Goal: Information Seeking & Learning: Learn about a topic

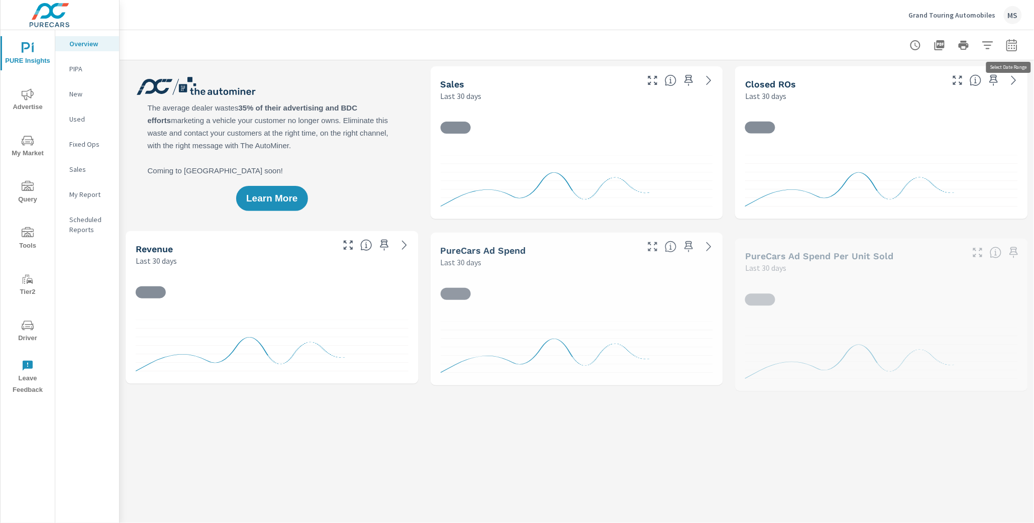
click at [1015, 43] on icon "button" at bounding box center [1012, 45] width 12 height 12
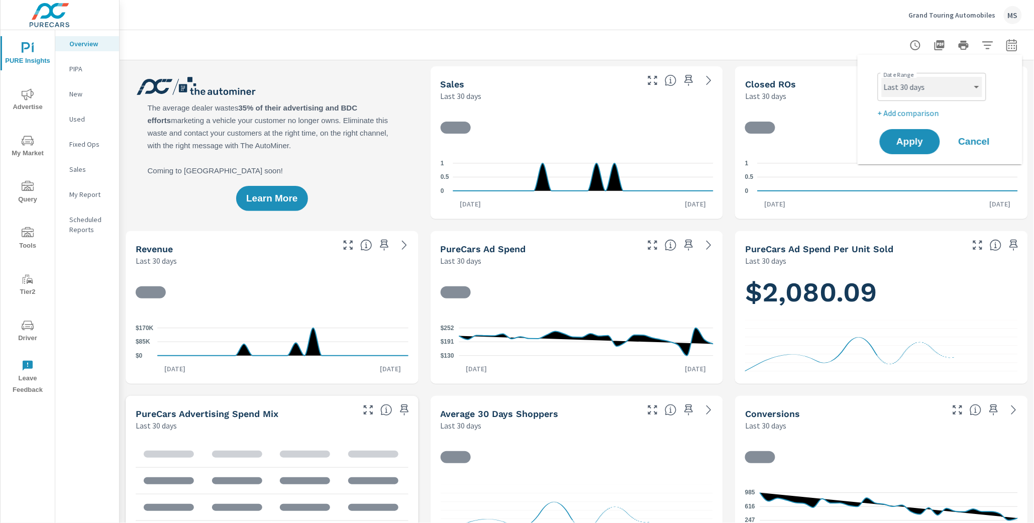
click at [920, 95] on select "Custom [DATE] Last week Last 7 days Last 14 days Last 30 days Last 45 days Last…" at bounding box center [932, 87] width 100 height 20
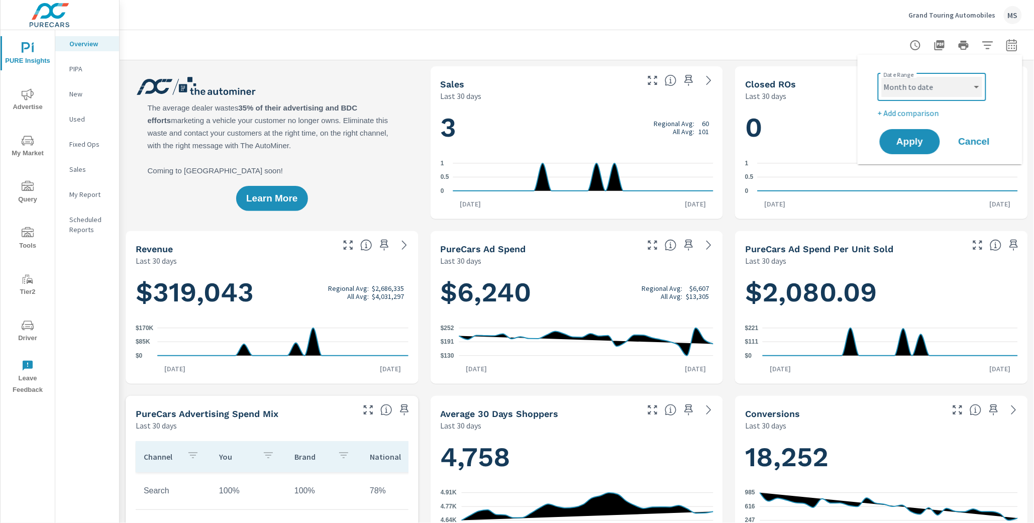
click at [882, 77] on select "Custom [DATE] Last week Last 7 days Last 14 days Last 30 days Last 45 days Last…" at bounding box center [932, 87] width 100 height 20
select select "Month to date"
click at [901, 112] on p "+ Add comparison" at bounding box center [942, 113] width 129 height 12
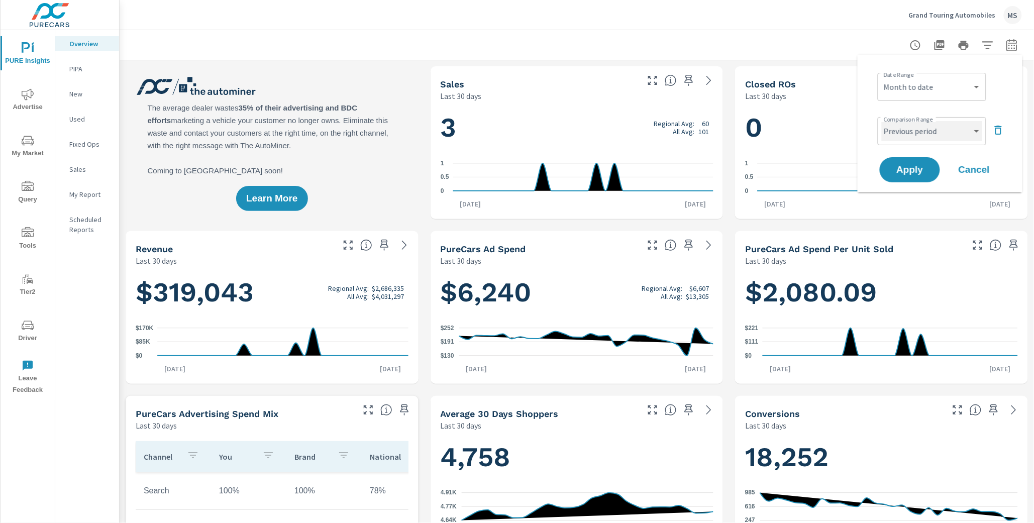
click at [904, 127] on select "Custom Previous period Previous month Previous year" at bounding box center [932, 131] width 100 height 20
click at [882, 121] on select "Custom Previous period Previous month Previous year" at bounding box center [932, 131] width 100 height 20
select select "Previous month"
click at [907, 166] on span "Apply" at bounding box center [909, 170] width 41 height 10
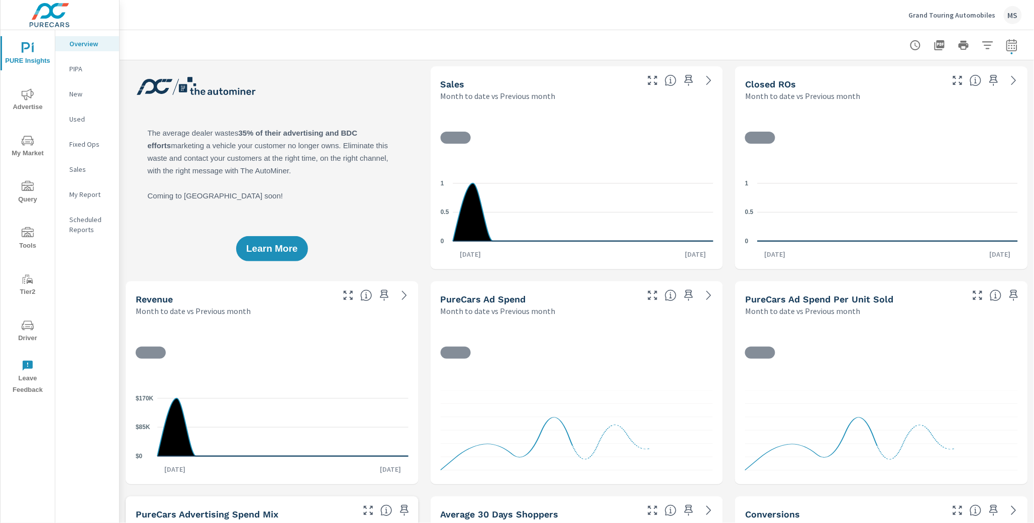
scroll to position [1, 0]
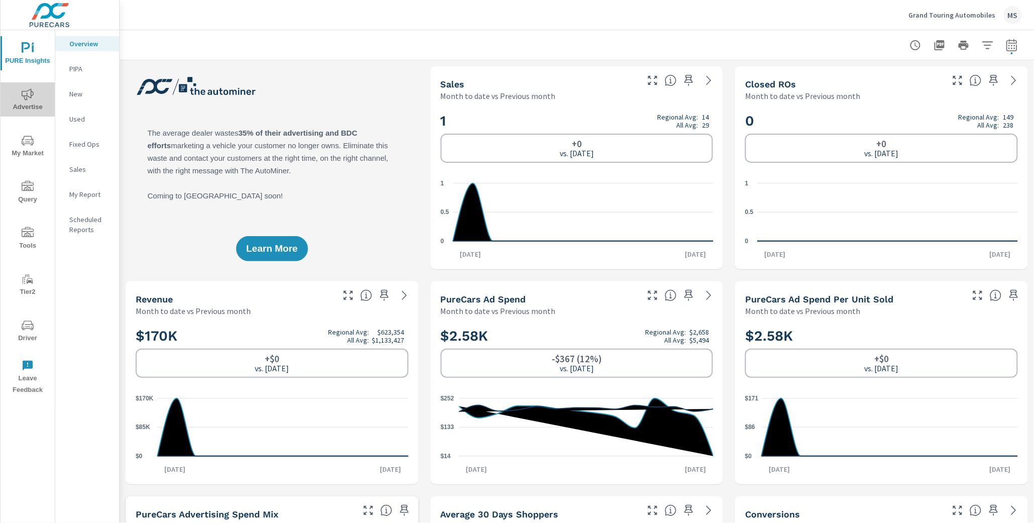
click at [12, 98] on span "Advertise" at bounding box center [28, 100] width 48 height 25
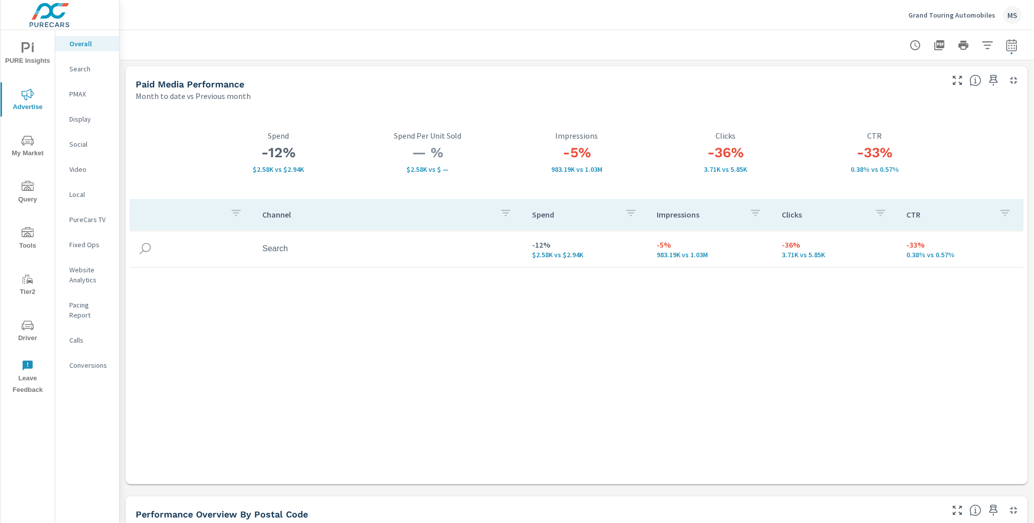
click at [83, 91] on p "PMAX" at bounding box center [90, 94] width 42 height 10
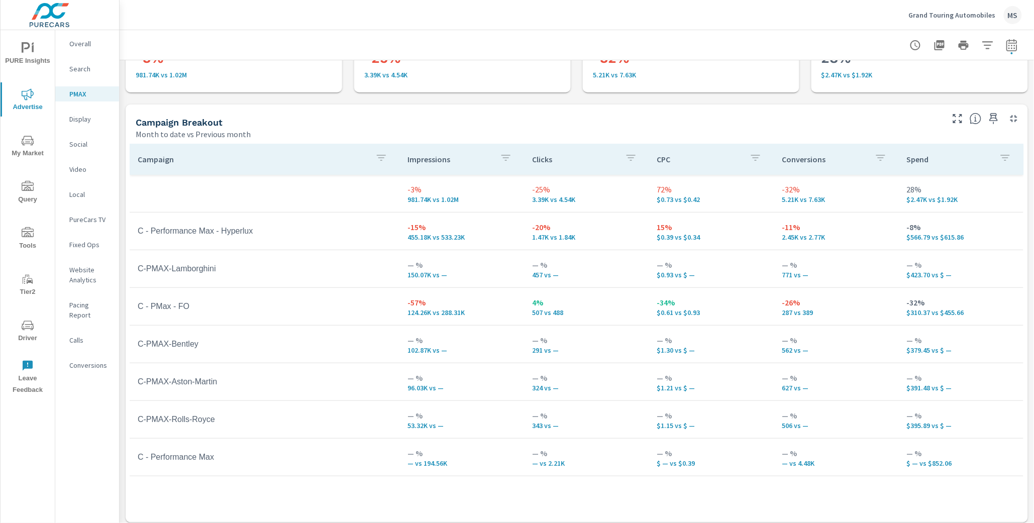
scroll to position [73, 0]
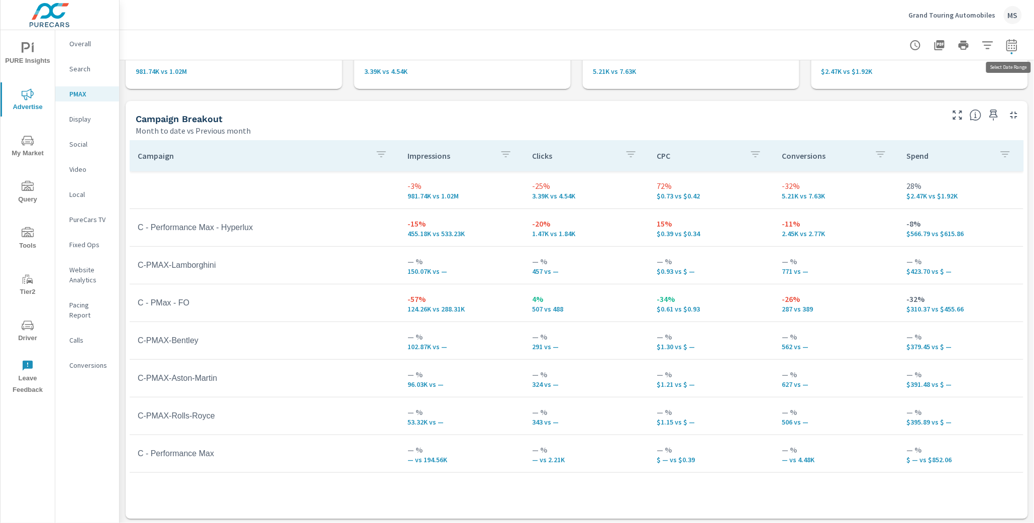
click at [1009, 46] on icon "button" at bounding box center [1012, 45] width 12 height 12
select select "Month to date"
select select "Previous month"
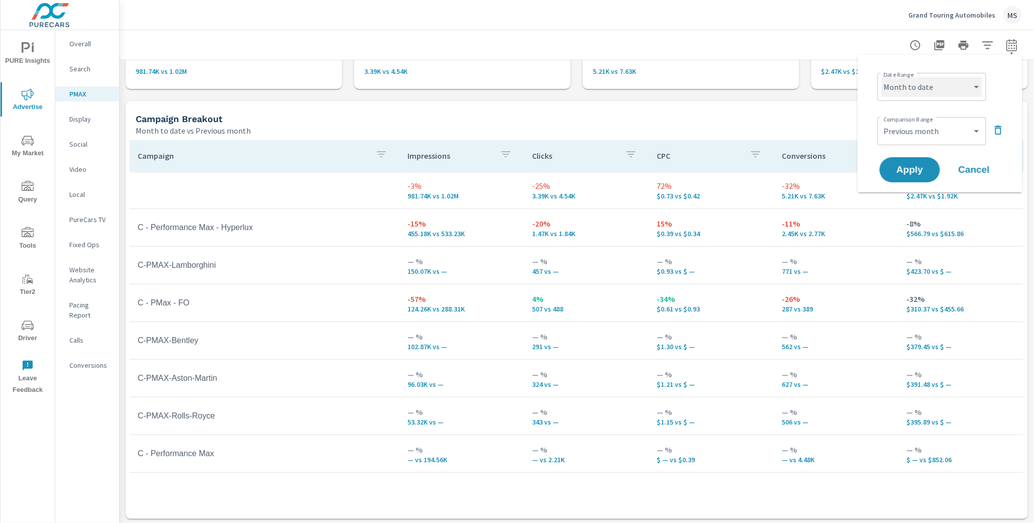
click at [929, 81] on select "Custom [DATE] Last week Last 7 days Last 14 days Last 30 days Last 45 days Last…" at bounding box center [932, 87] width 100 height 20
click at [882, 77] on select "Custom [DATE] Last week Last 7 days Last 14 days Last 30 days Last 45 days Last…" at bounding box center [932, 87] width 100 height 20
select select "Last month"
click at [910, 132] on select "Custom Previous period Previous month Previous year" at bounding box center [932, 131] width 100 height 20
click at [882, 121] on select "Custom Previous period Previous month Previous year" at bounding box center [932, 131] width 100 height 20
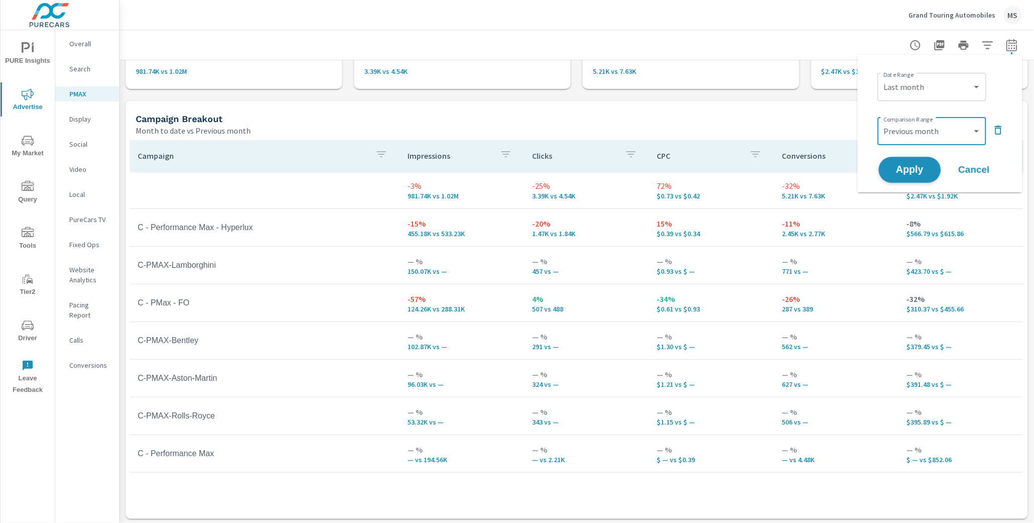
click at [897, 173] on span "Apply" at bounding box center [909, 170] width 41 height 10
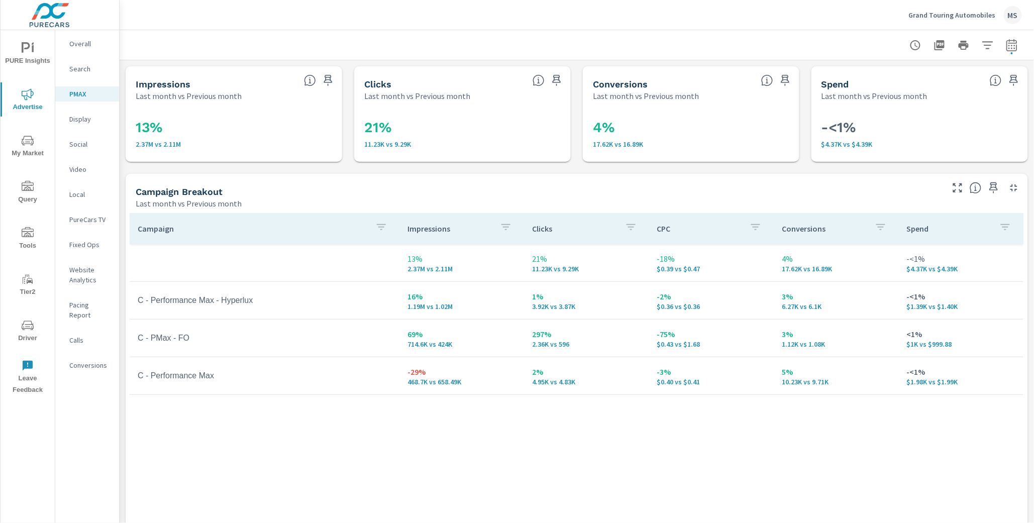
click at [78, 68] on p "Search" at bounding box center [90, 69] width 42 height 10
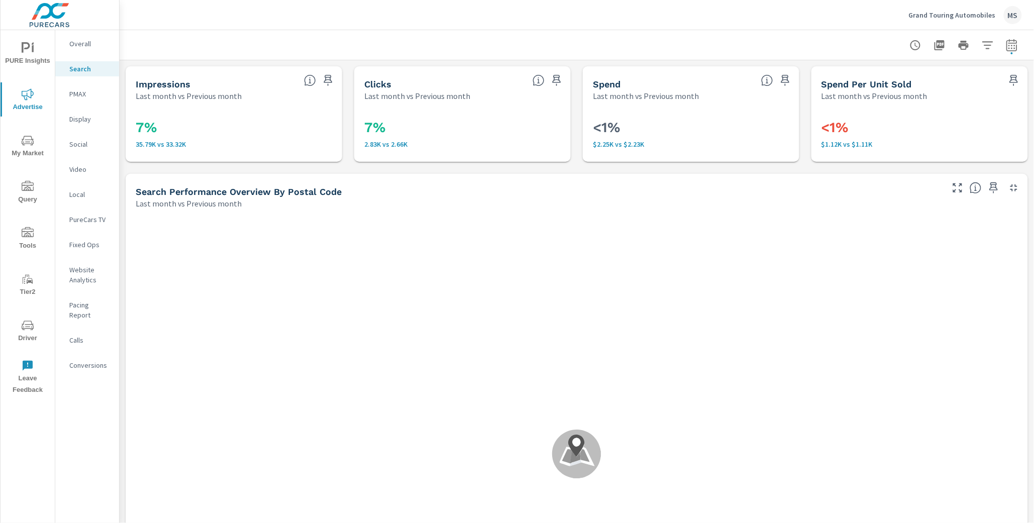
click at [1012, 40] on icon "button" at bounding box center [1011, 45] width 11 height 12
select select "Last month"
select select "Previous month"
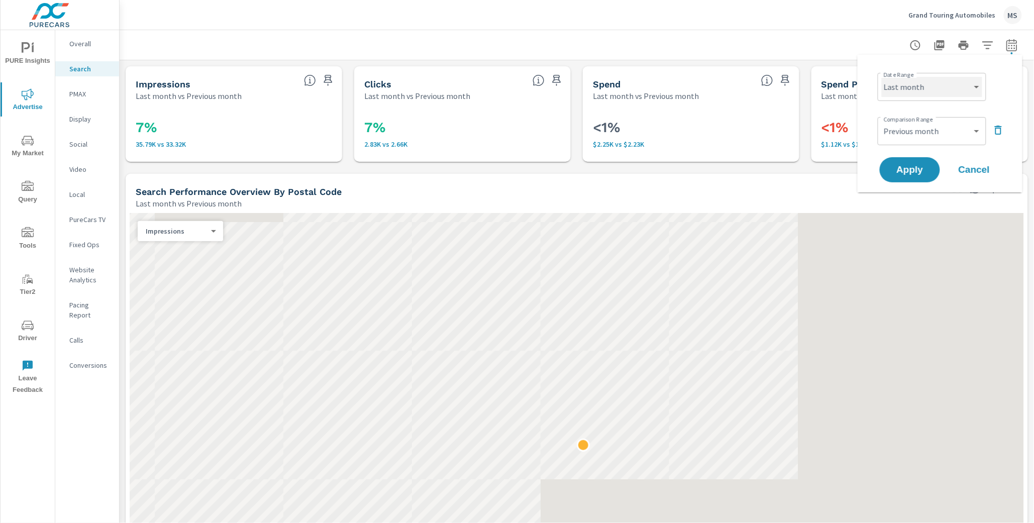
click at [933, 93] on select "Custom [DATE] Last week Last 7 days Last 14 days Last 30 days Last 45 days Last…" at bounding box center [932, 87] width 100 height 20
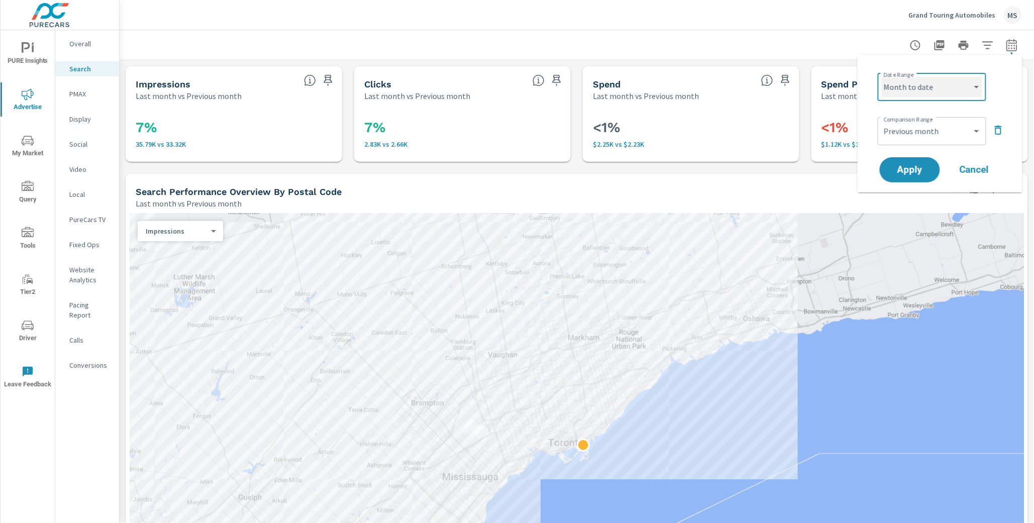
click at [882, 77] on select "Custom [DATE] Last week Last 7 days Last 14 days Last 30 days Last 45 days Last…" at bounding box center [932, 87] width 100 height 20
select select "Month to date"
click at [904, 163] on button "Apply" at bounding box center [910, 170] width 62 height 26
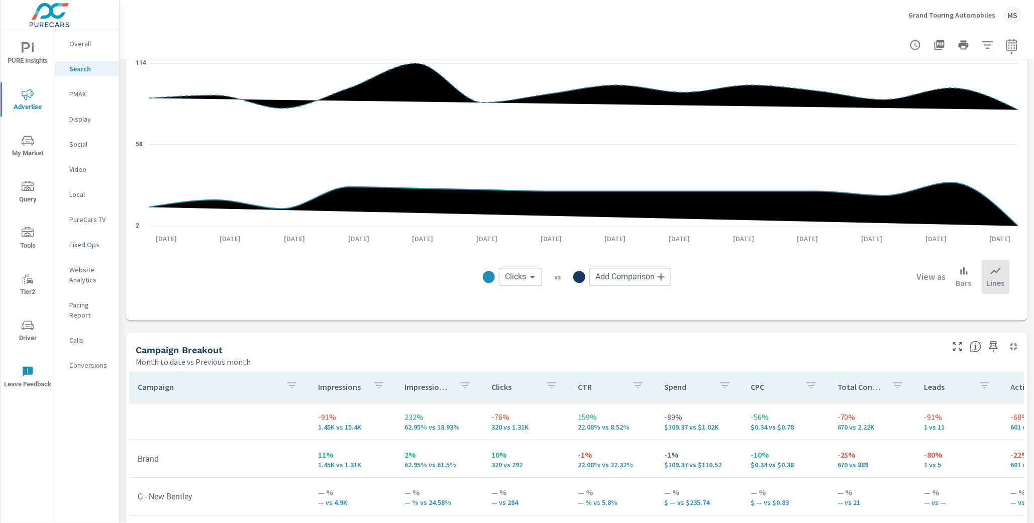
scroll to position [883, 0]
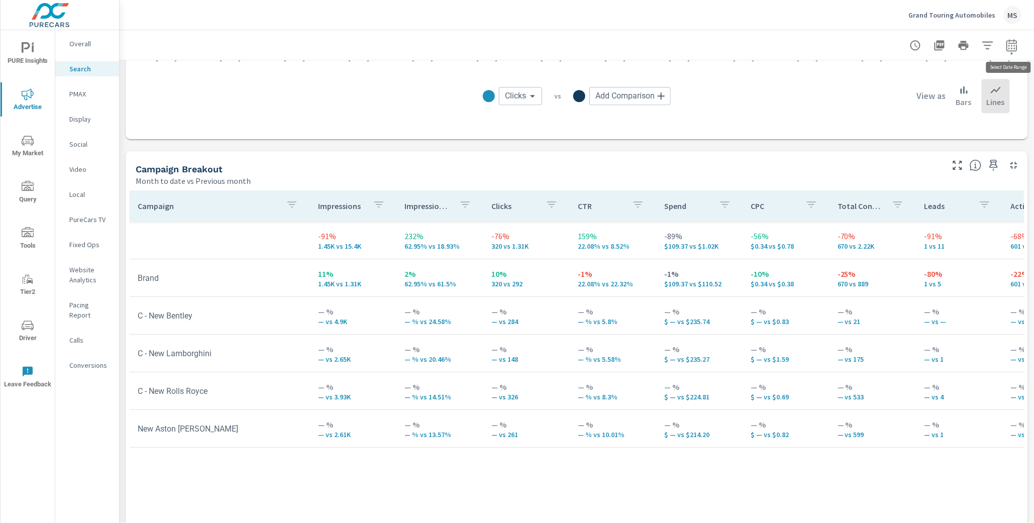
click at [1013, 41] on icon "button" at bounding box center [1012, 45] width 12 height 12
select select "Month to date"
select select "Previous month"
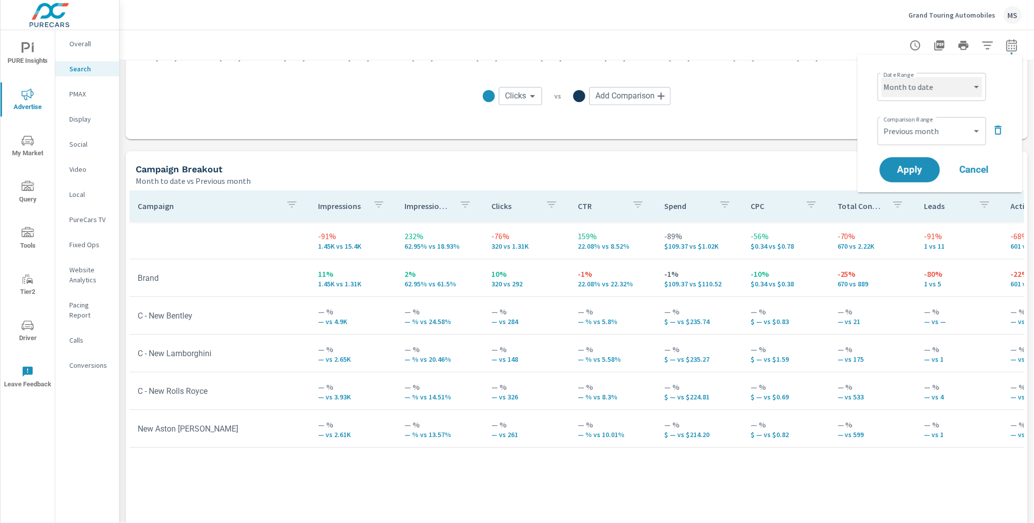
click at [912, 94] on select "Custom [DATE] Last week Last 7 days Last 14 days Last 30 days Last 45 days Last…" at bounding box center [932, 87] width 100 height 20
click at [884, 79] on select "Custom [DATE] Last week Last 7 days Last 14 days Last 30 days Last 45 days Last…" at bounding box center [932, 87] width 100 height 20
click at [80, 48] on div "Overall" at bounding box center [87, 43] width 64 height 15
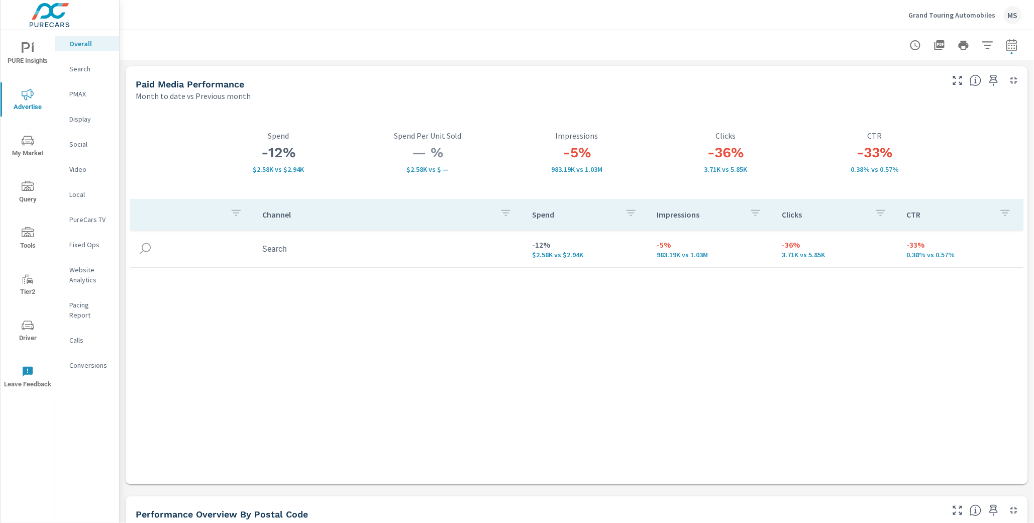
click at [87, 268] on p "Website Analytics" at bounding box center [90, 275] width 42 height 20
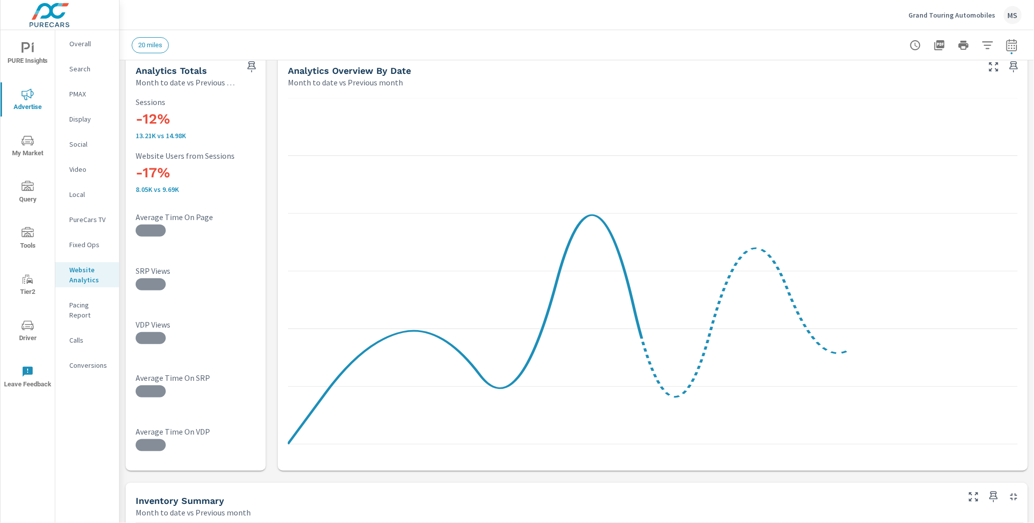
scroll to position [27, 0]
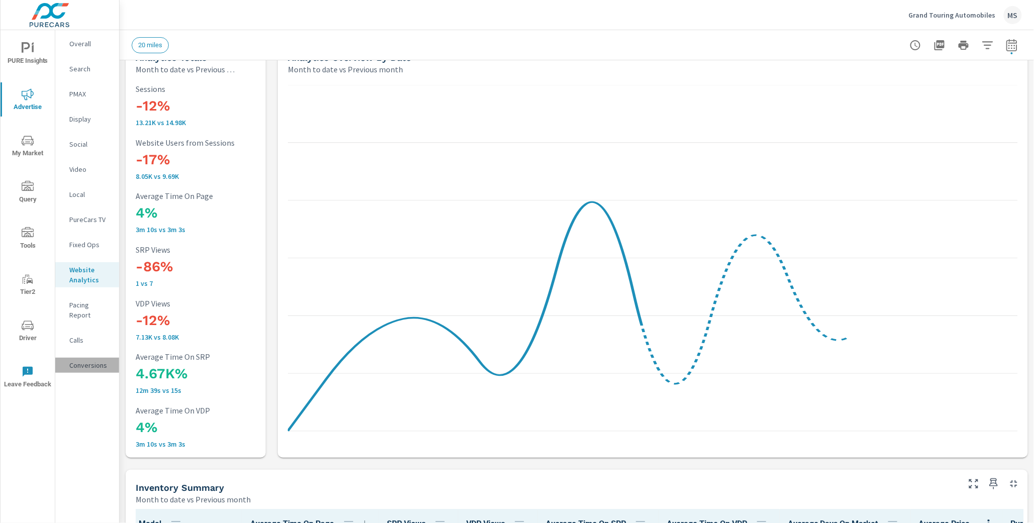
click at [83, 360] on div "Conversions" at bounding box center [87, 365] width 64 height 15
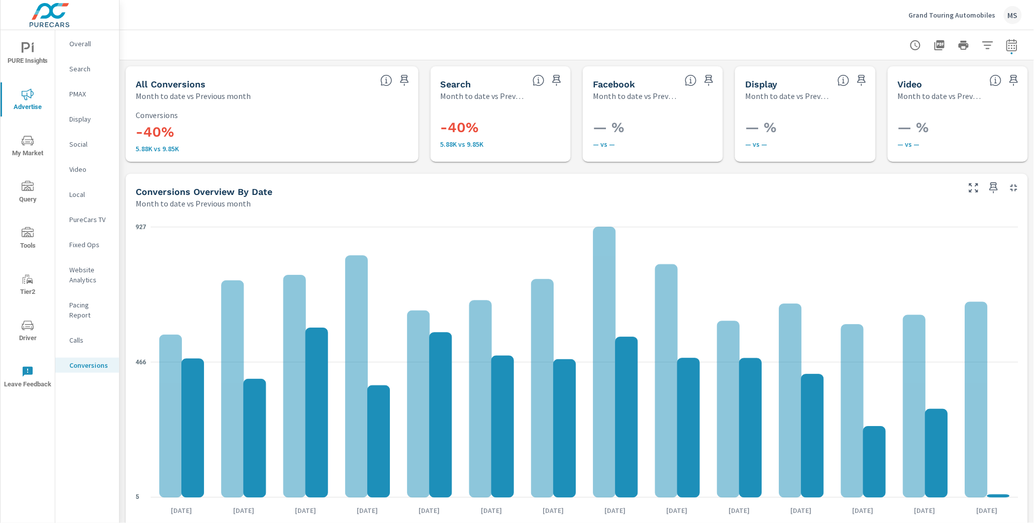
scroll to position [226, 0]
click at [1011, 43] on icon "button" at bounding box center [1012, 45] width 12 height 12
select select "Month to date"
select select "Previous month"
click at [925, 83] on select "Custom [DATE] Last week Last 7 days Last 14 days Last 30 days Last 45 days Last…" at bounding box center [932, 87] width 100 height 20
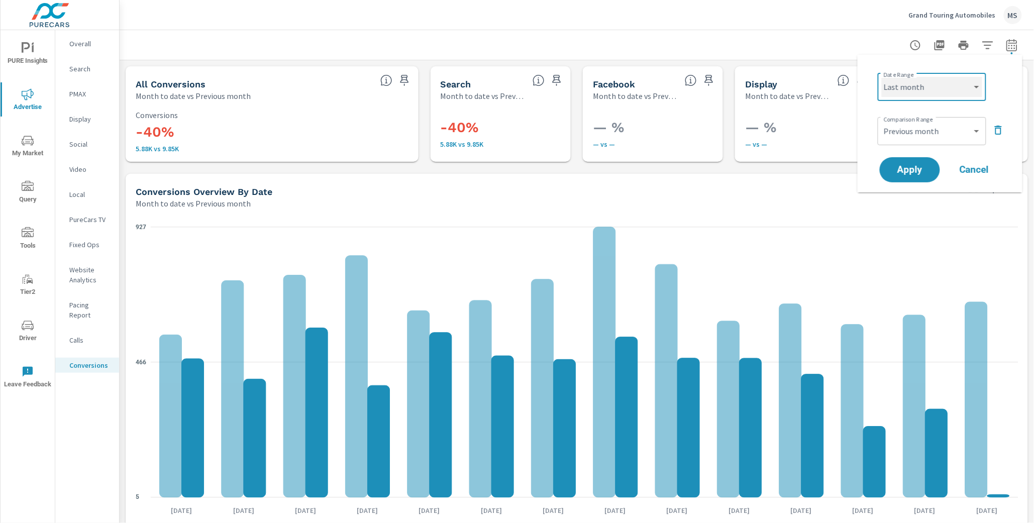
click at [882, 77] on select "Custom [DATE] Last week Last 7 days Last 14 days Last 30 days Last 45 days Last…" at bounding box center [932, 87] width 100 height 20
select select "Last month"
click at [914, 170] on span "Apply" at bounding box center [909, 170] width 41 height 10
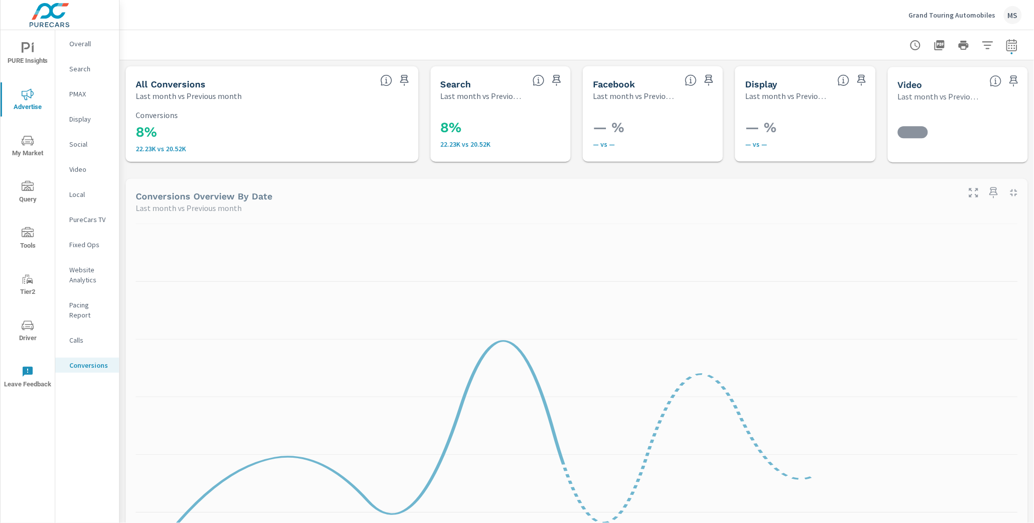
scroll to position [226, 0]
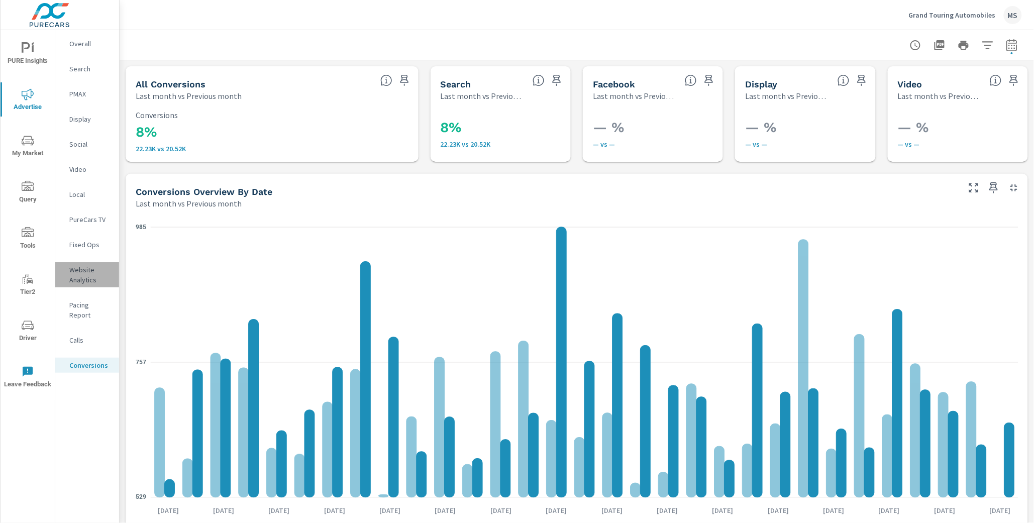
click at [85, 277] on p "Website Analytics" at bounding box center [90, 275] width 42 height 20
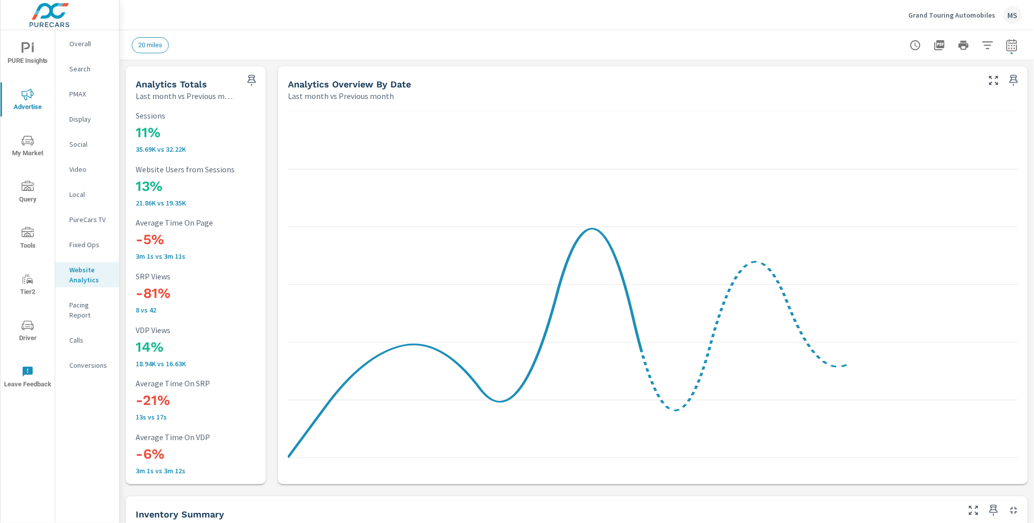
scroll to position [1, 0]
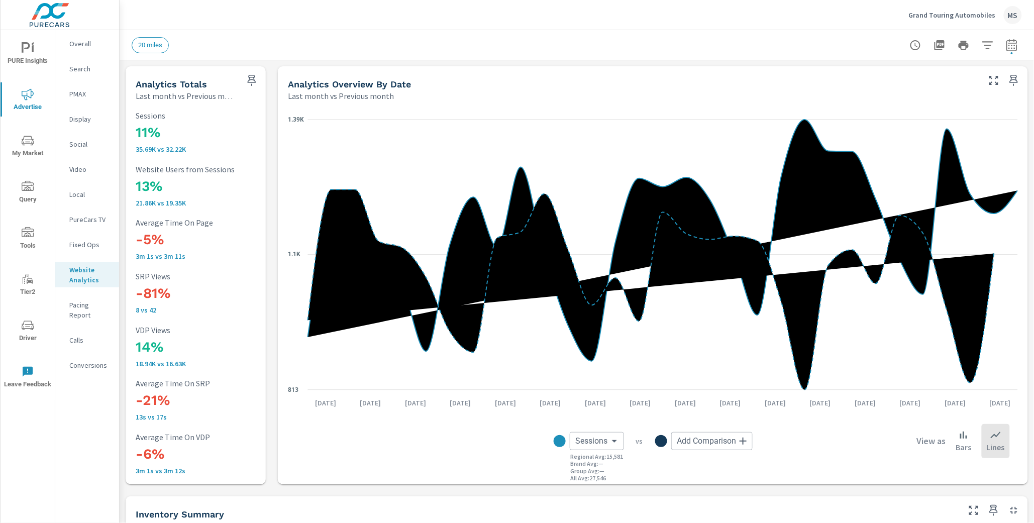
click at [991, 47] on icon "button" at bounding box center [988, 45] width 12 height 12
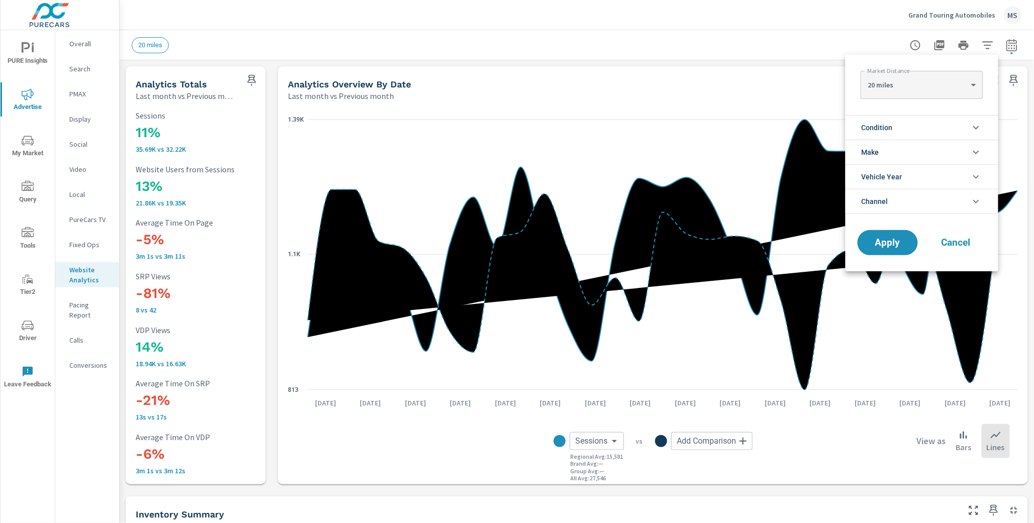
click at [885, 199] on span "Channel" at bounding box center [874, 201] width 27 height 24
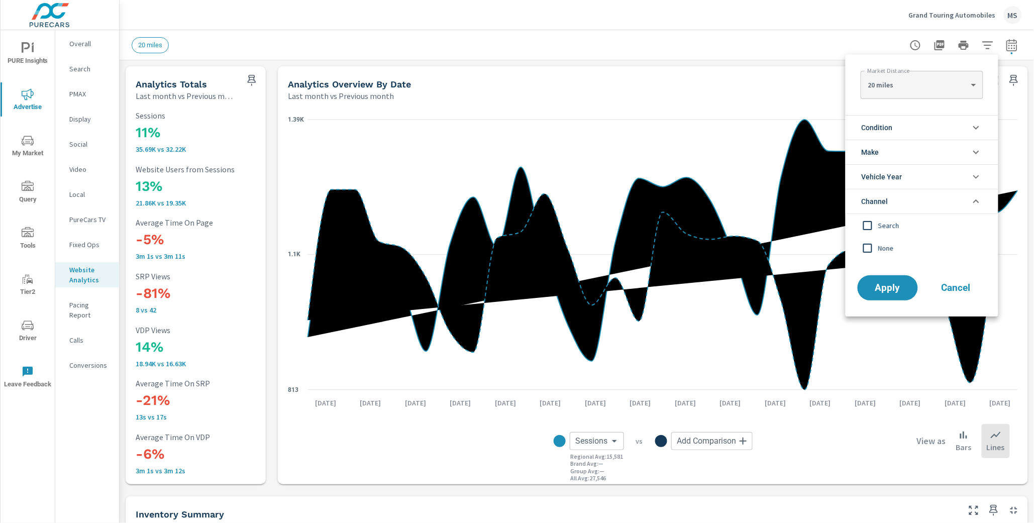
click at [870, 226] on input "filter options" at bounding box center [867, 225] width 21 height 21
click at [884, 283] on span "Apply" at bounding box center [887, 288] width 41 height 10
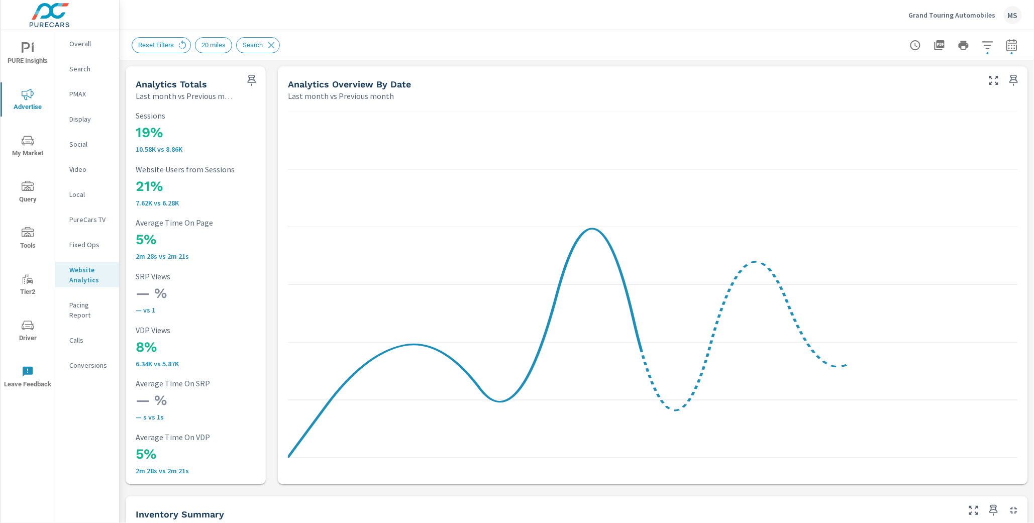
scroll to position [1, 0]
click at [271, 44] on icon at bounding box center [271, 45] width 11 height 11
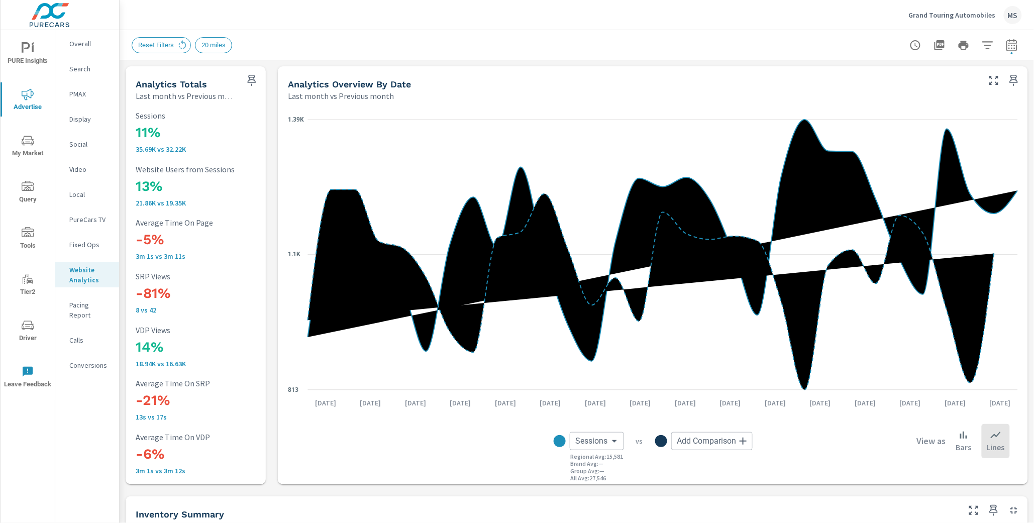
scroll to position [1, 0]
click at [82, 44] on p "Overall" at bounding box center [90, 44] width 42 height 10
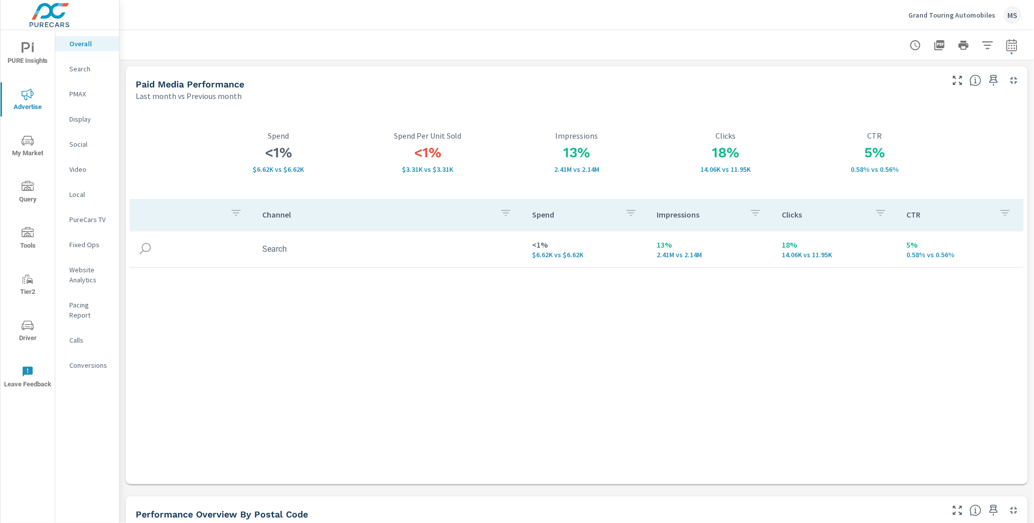
click at [81, 66] on p "Search" at bounding box center [90, 69] width 42 height 10
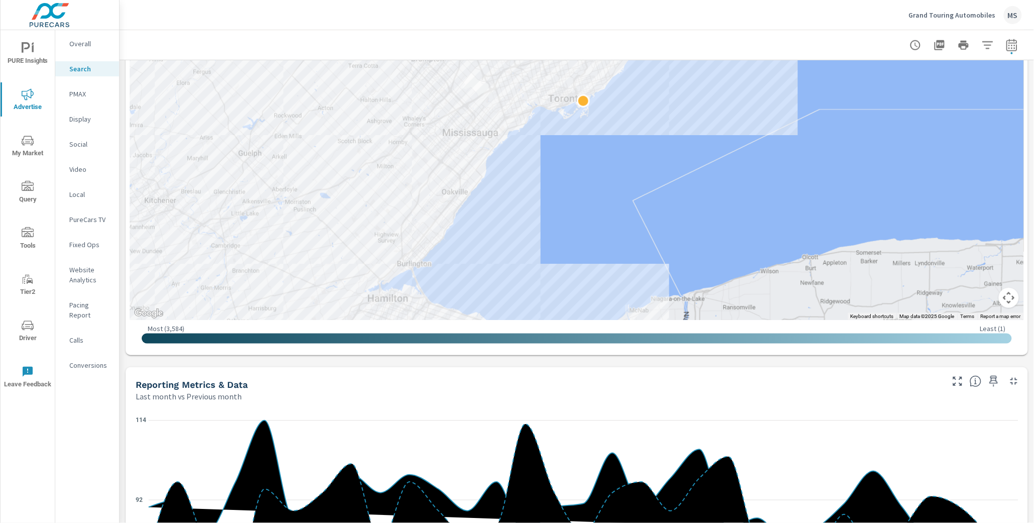
scroll to position [345, 0]
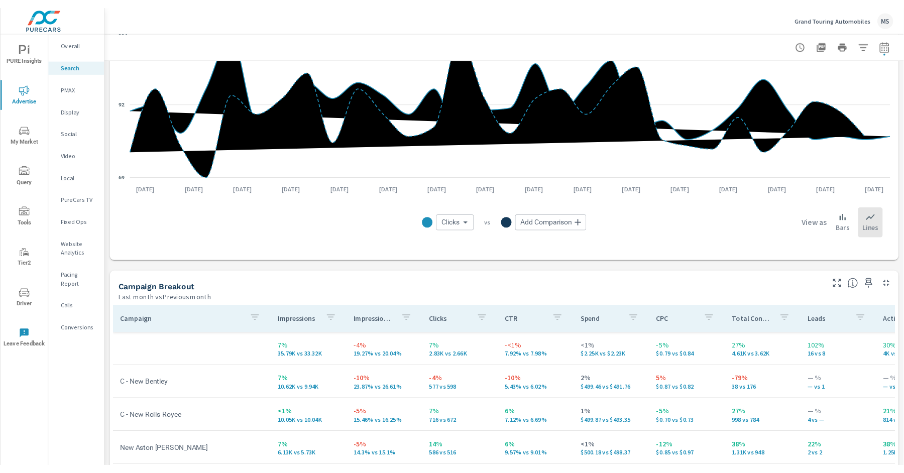
scroll to position [934, 0]
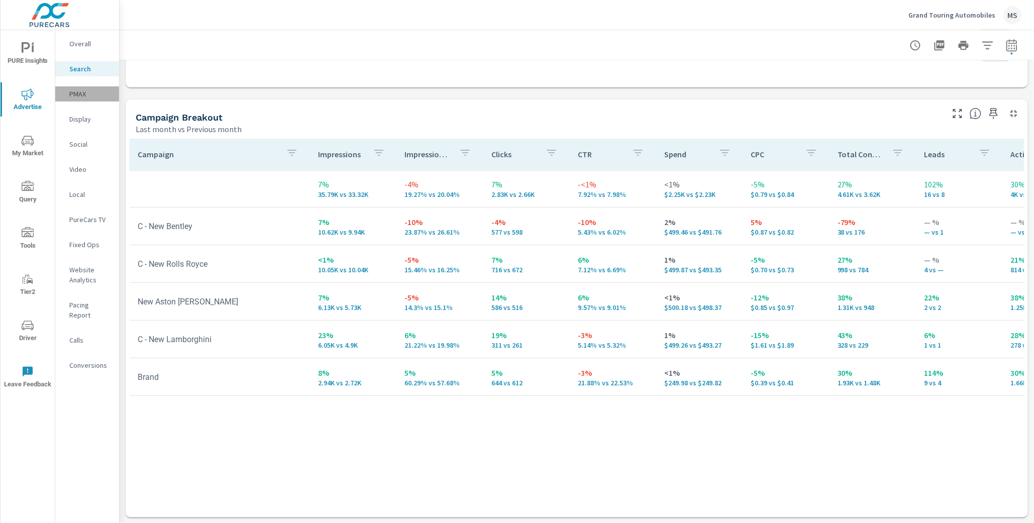
click at [77, 95] on p "PMAX" at bounding box center [90, 94] width 42 height 10
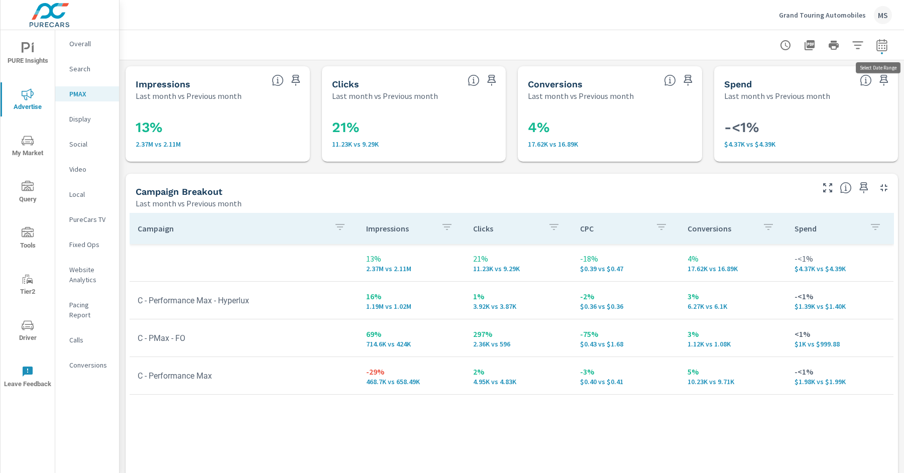
click at [882, 39] on icon "button" at bounding box center [882, 45] width 12 height 12
select select "Last month"
select select "Previous month"
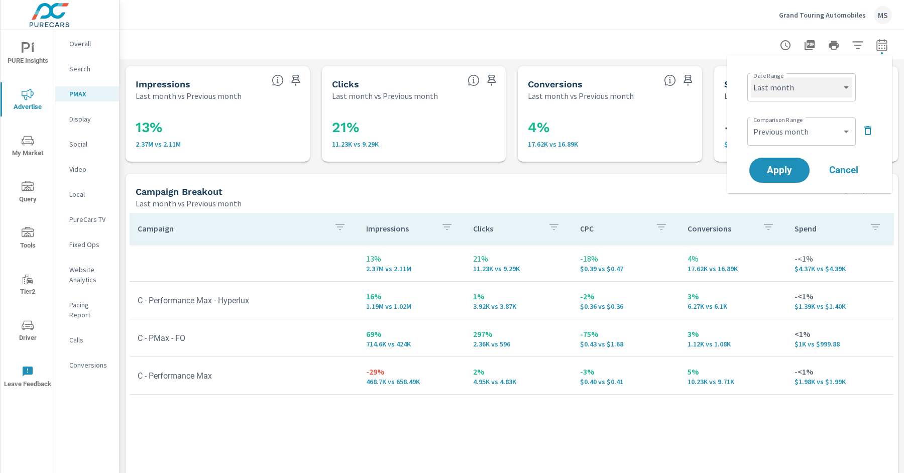
click at [767, 93] on select "Custom [DATE] Last week Last 7 days Last 14 days Last 30 days Last 45 days Last…" at bounding box center [801, 87] width 100 height 20
click at [751, 77] on select "Custom [DATE] Last week Last 7 days Last 14 days Last 30 days Last 45 days Last…" at bounding box center [801, 87] width 100 height 20
click at [781, 81] on select "Custom [DATE] Last week Last 7 days Last 14 days Last 30 days Last 45 days Last…" at bounding box center [801, 87] width 100 height 20
click at [751, 77] on select "Custom [DATE] Last week Last 7 days Last 14 days Last 30 days Last 45 days Last…" at bounding box center [801, 87] width 100 height 20
select select "Month to date"
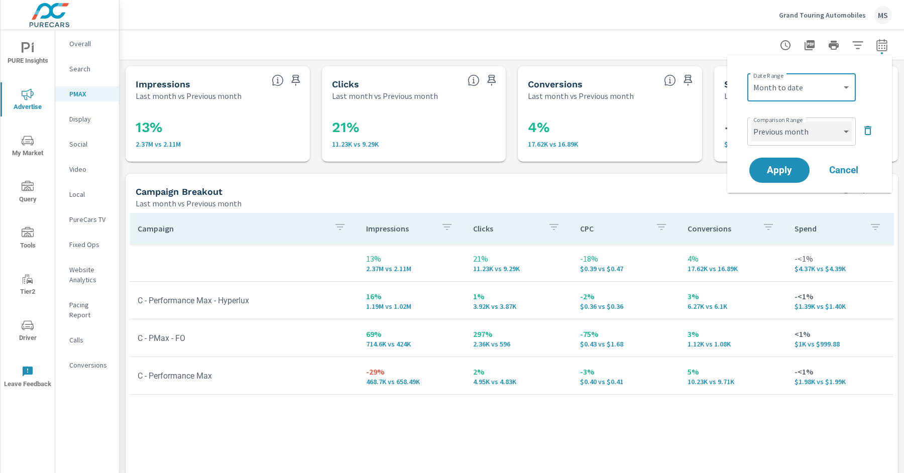
click at [780, 134] on select "Custom Previous period Previous month Previous year" at bounding box center [801, 132] width 100 height 20
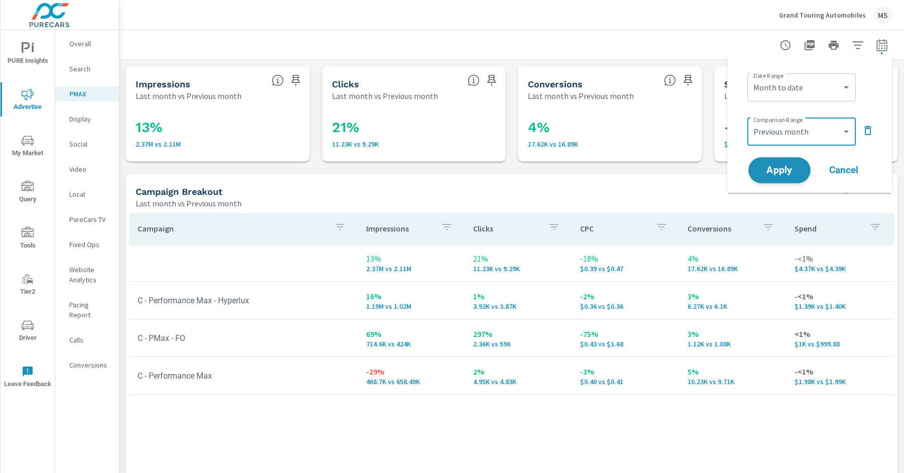
click at [767, 172] on span "Apply" at bounding box center [779, 171] width 41 height 10
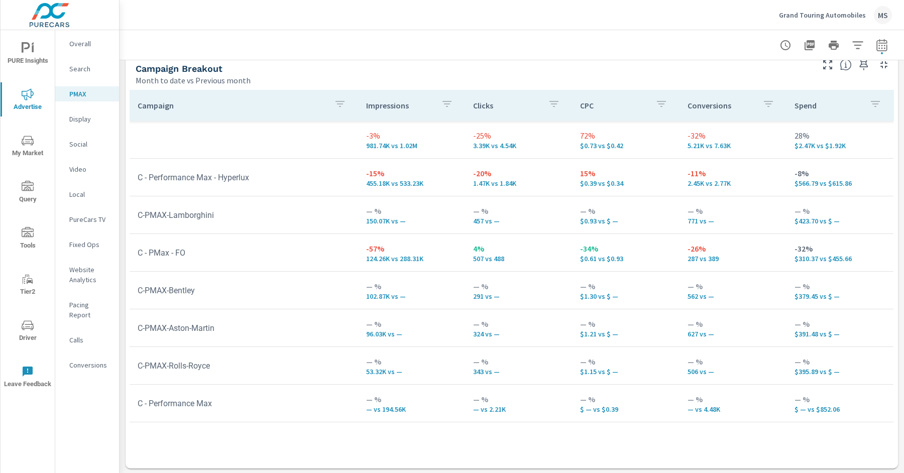
scroll to position [124, 0]
click at [83, 279] on p "Website Analytics" at bounding box center [90, 275] width 42 height 20
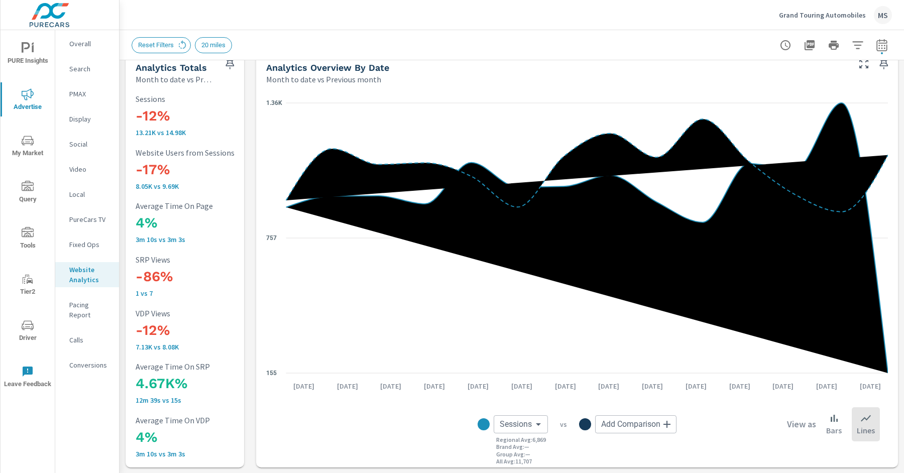
scroll to position [18, 0]
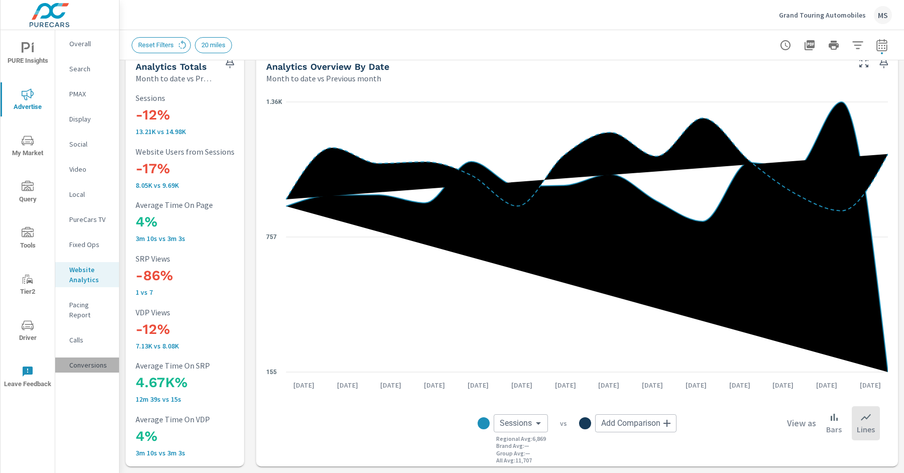
click at [96, 360] on p "Conversions" at bounding box center [90, 365] width 42 height 10
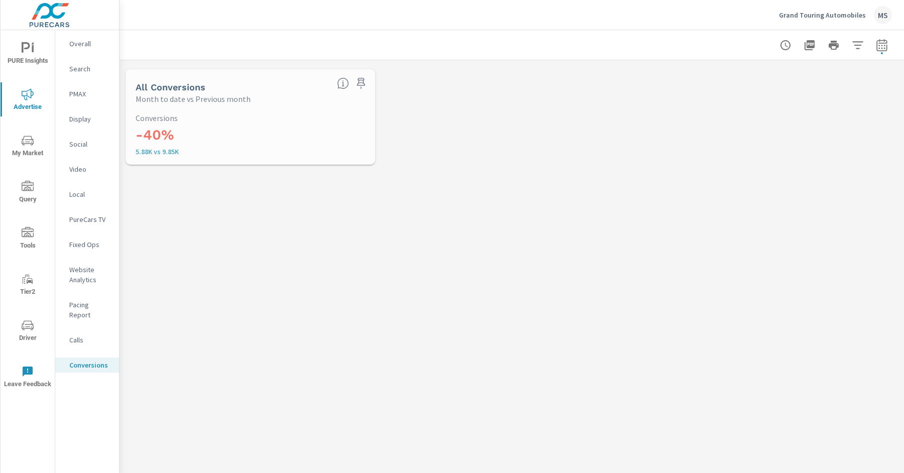
scroll to position [226, 0]
